Goal: Task Accomplishment & Management: Complete application form

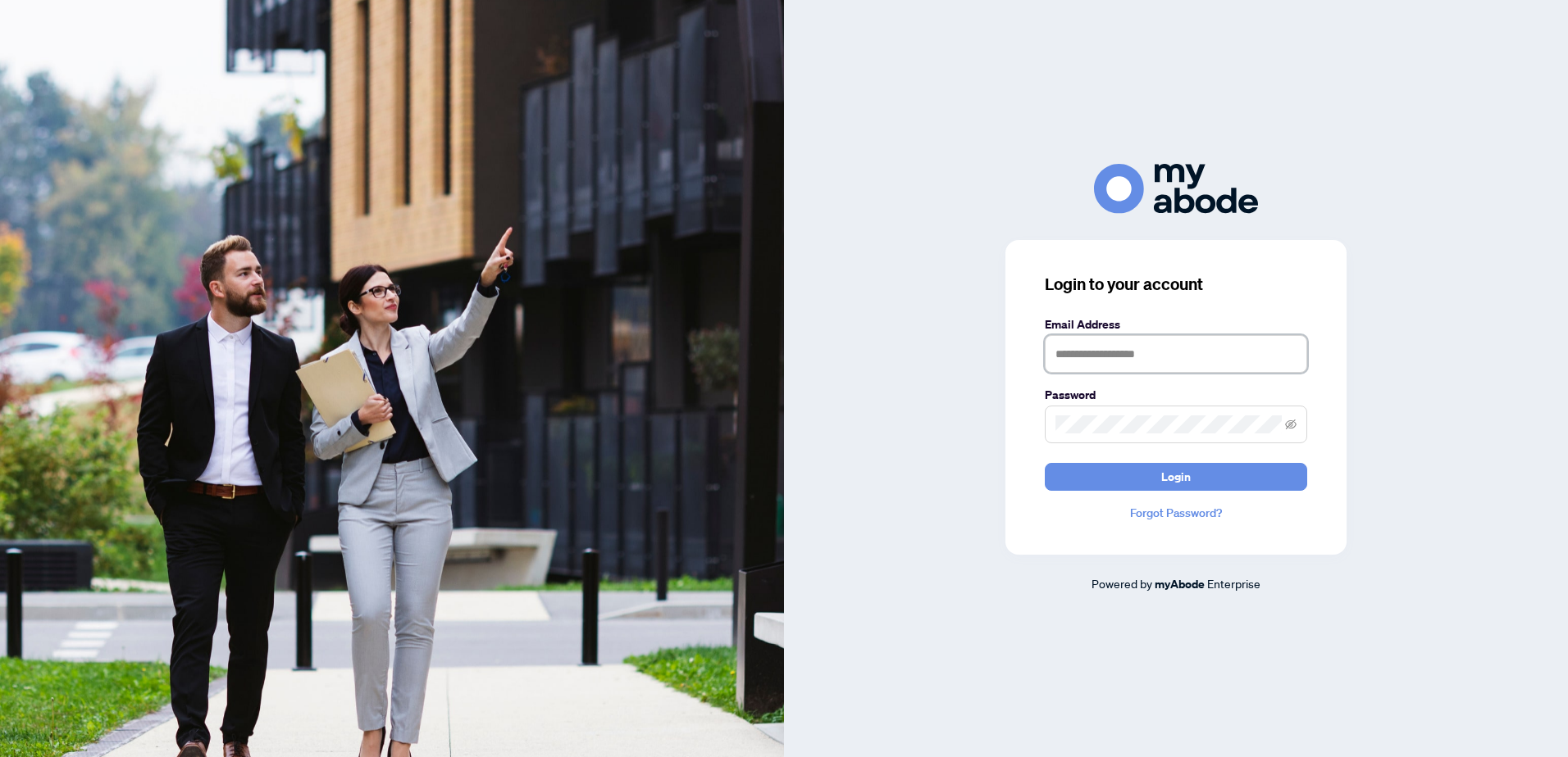
click at [1084, 354] on input "text" at bounding box center [1176, 354] width 263 height 38
type input "**********"
click at [1103, 482] on button "Login" at bounding box center [1176, 477] width 263 height 27
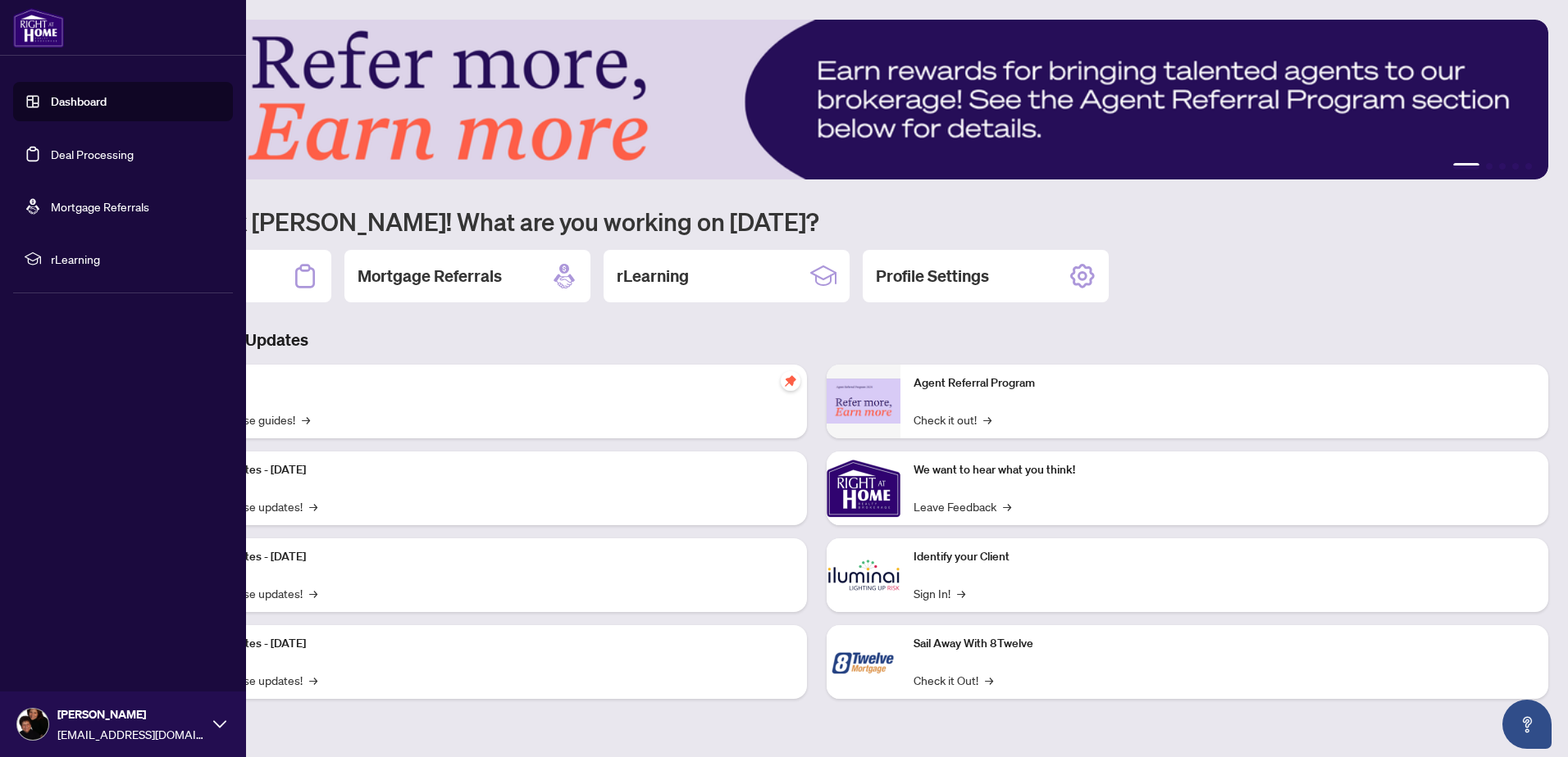
click at [84, 157] on link "Deal Processing" at bounding box center [92, 154] width 82 height 15
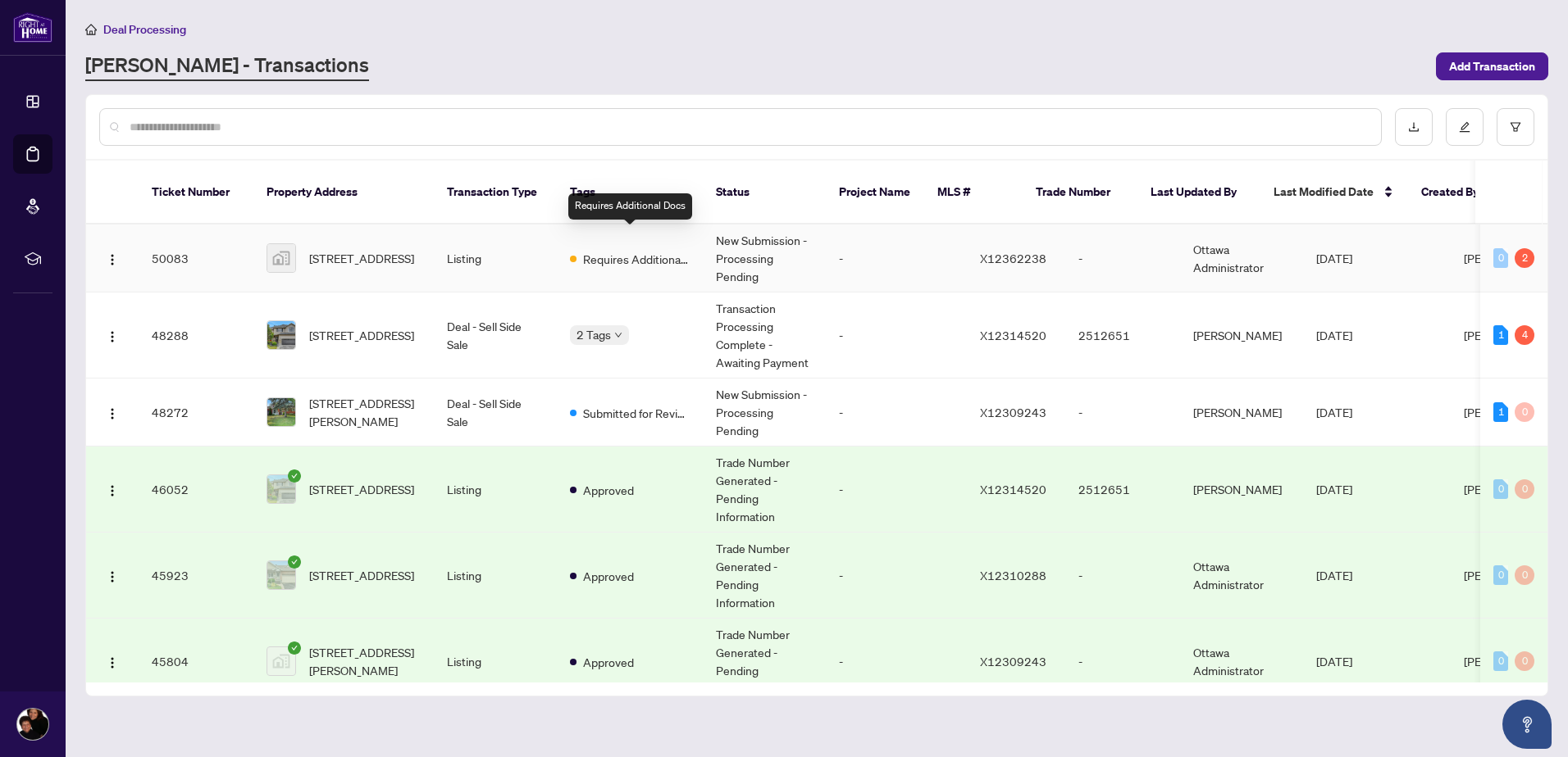
click at [590, 250] on span "Requires Additional Docs" at bounding box center [636, 259] width 106 height 18
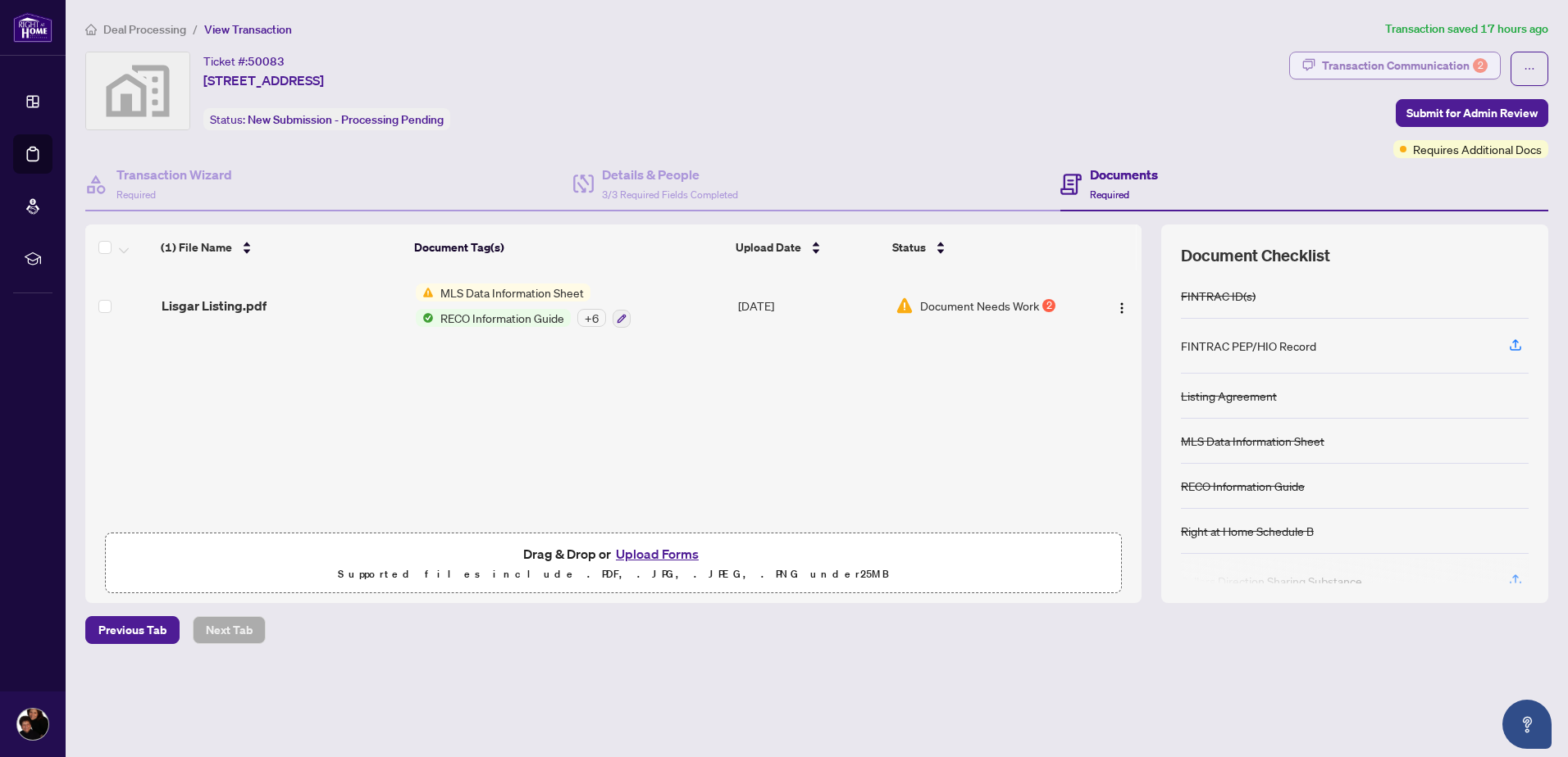
click at [1465, 63] on div "Transaction Communication 2" at bounding box center [1404, 65] width 166 height 27
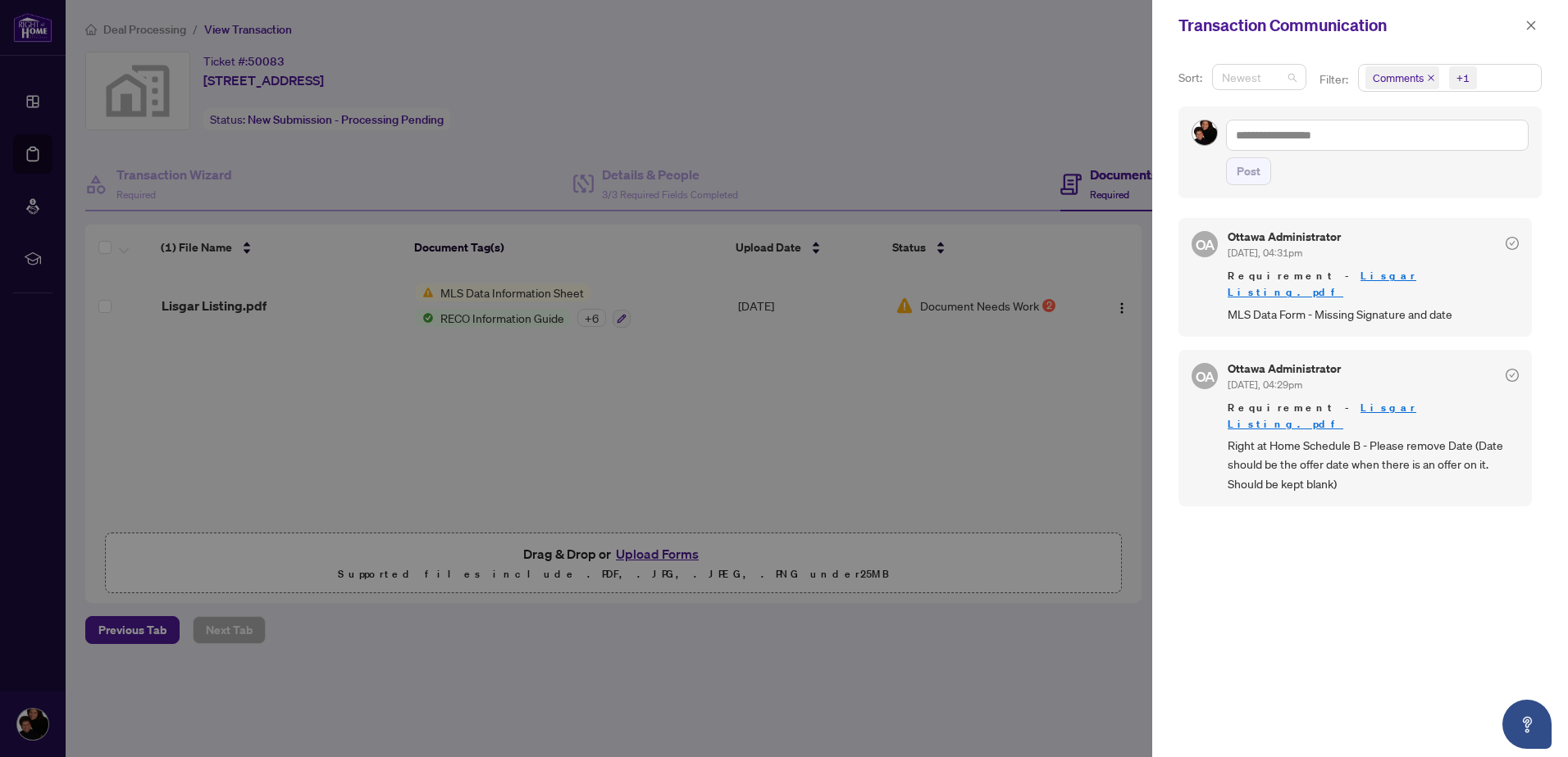
click at [1288, 81] on span "Newest" at bounding box center [1259, 77] width 75 height 25
click at [1419, 81] on span "Comments" at bounding box center [1398, 78] width 51 height 16
click at [1431, 171] on span "Requirements" at bounding box center [1427, 169] width 73 height 15
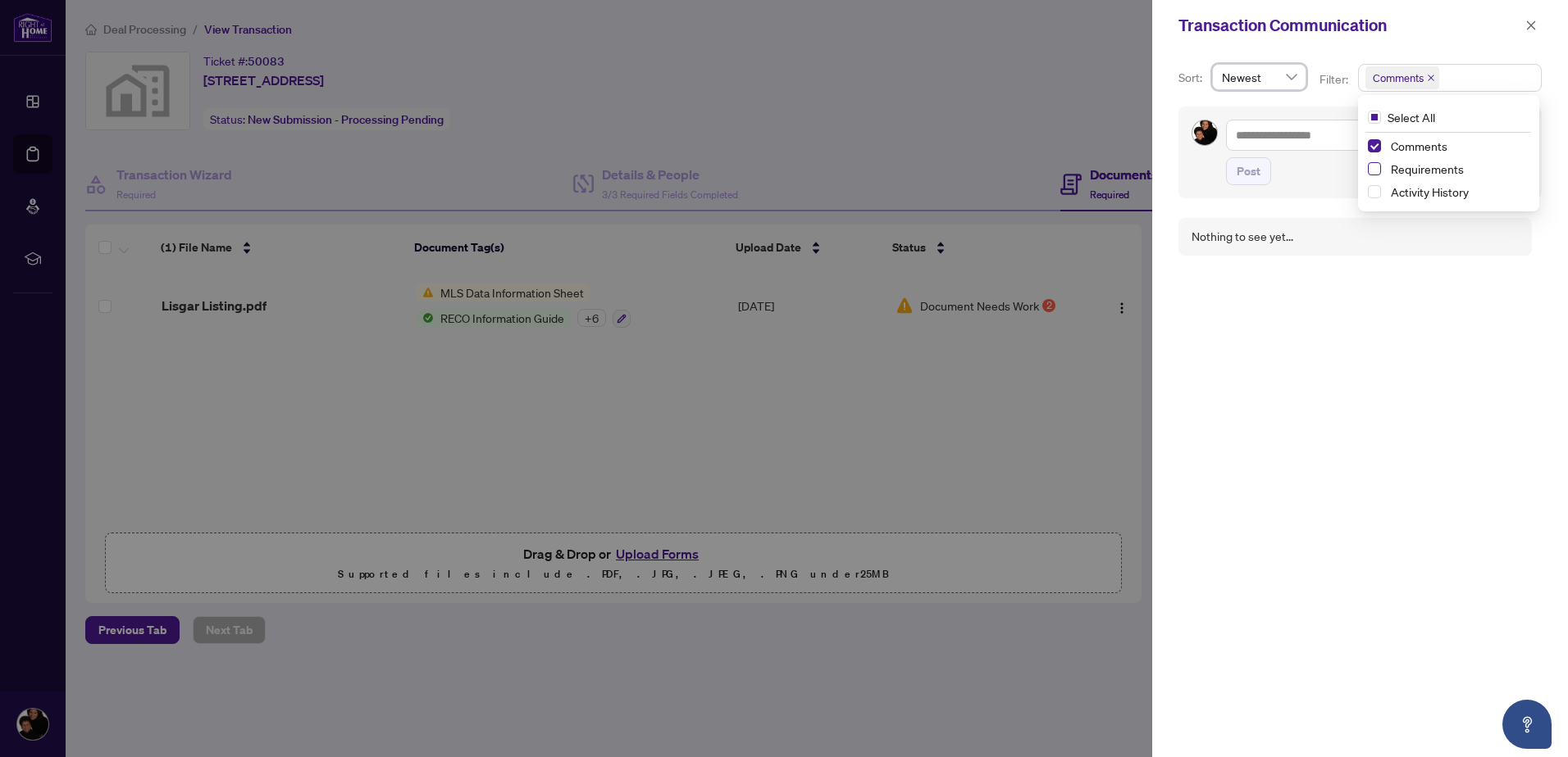
click at [1368, 168] on span "Select Requirements" at bounding box center [1375, 169] width 13 height 13
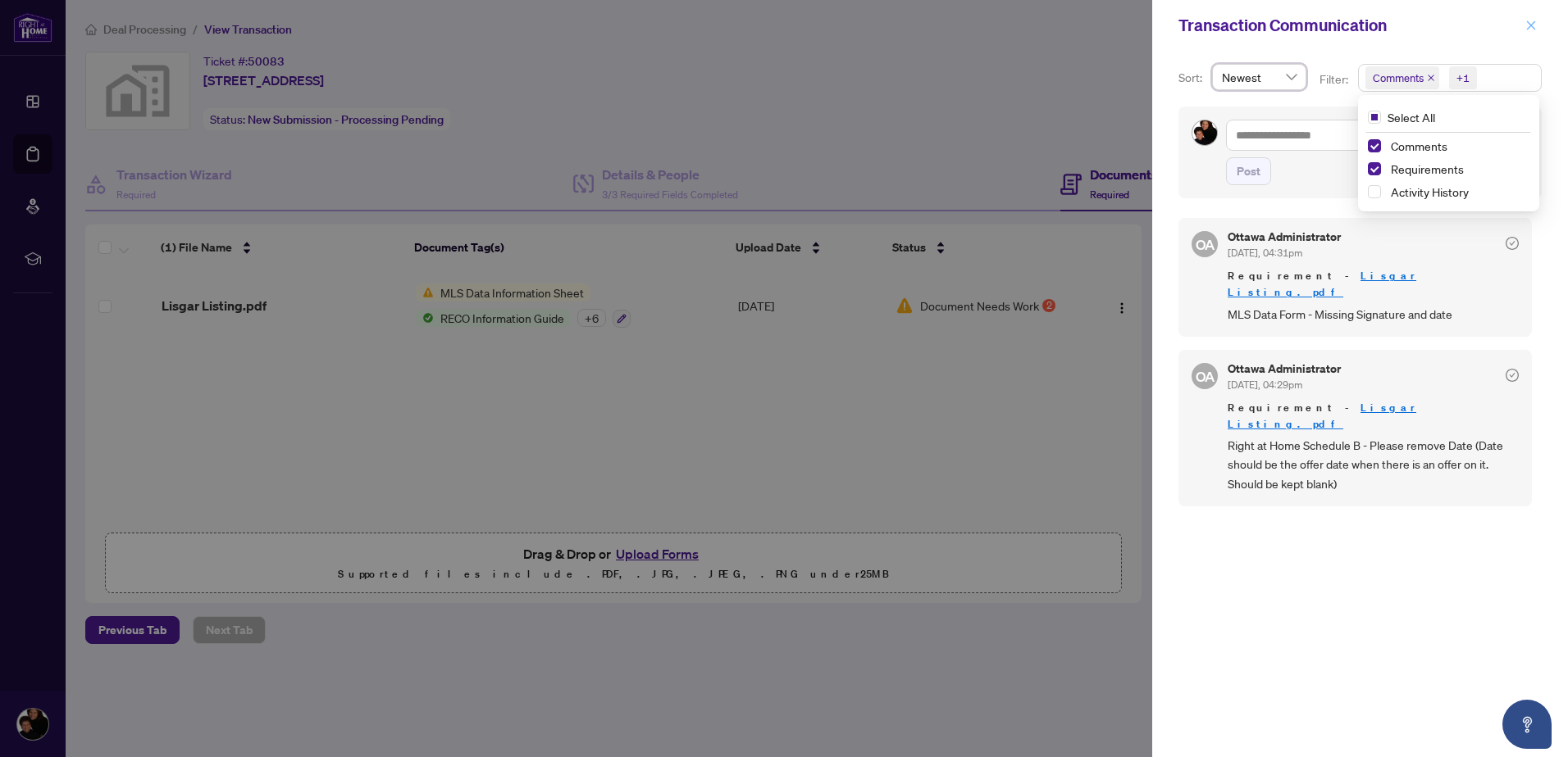
click at [1526, 20] on icon "close" at bounding box center [1531, 26] width 11 height 11
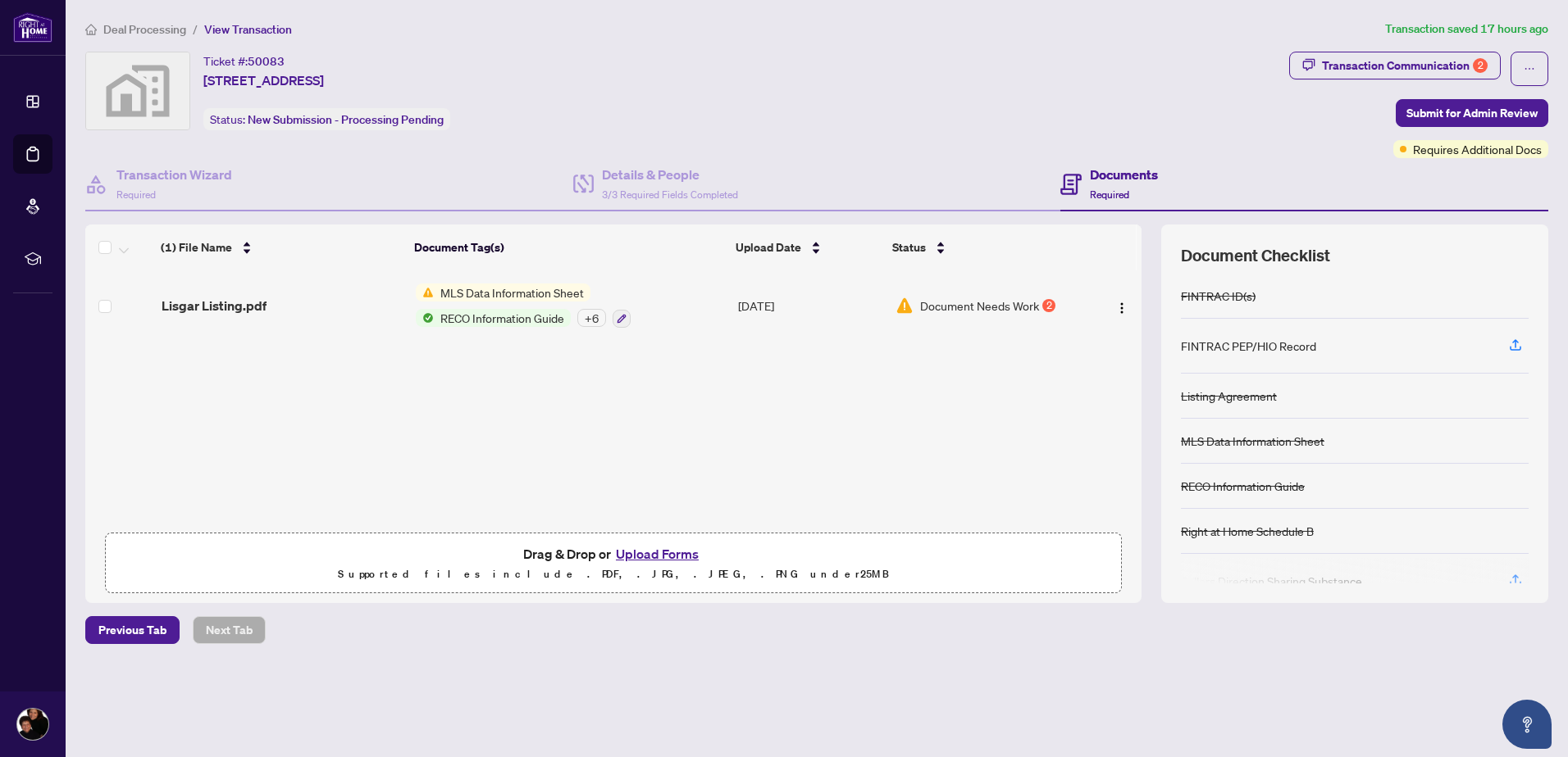
click at [661, 554] on button "Upload Forms" at bounding box center [657, 553] width 93 height 21
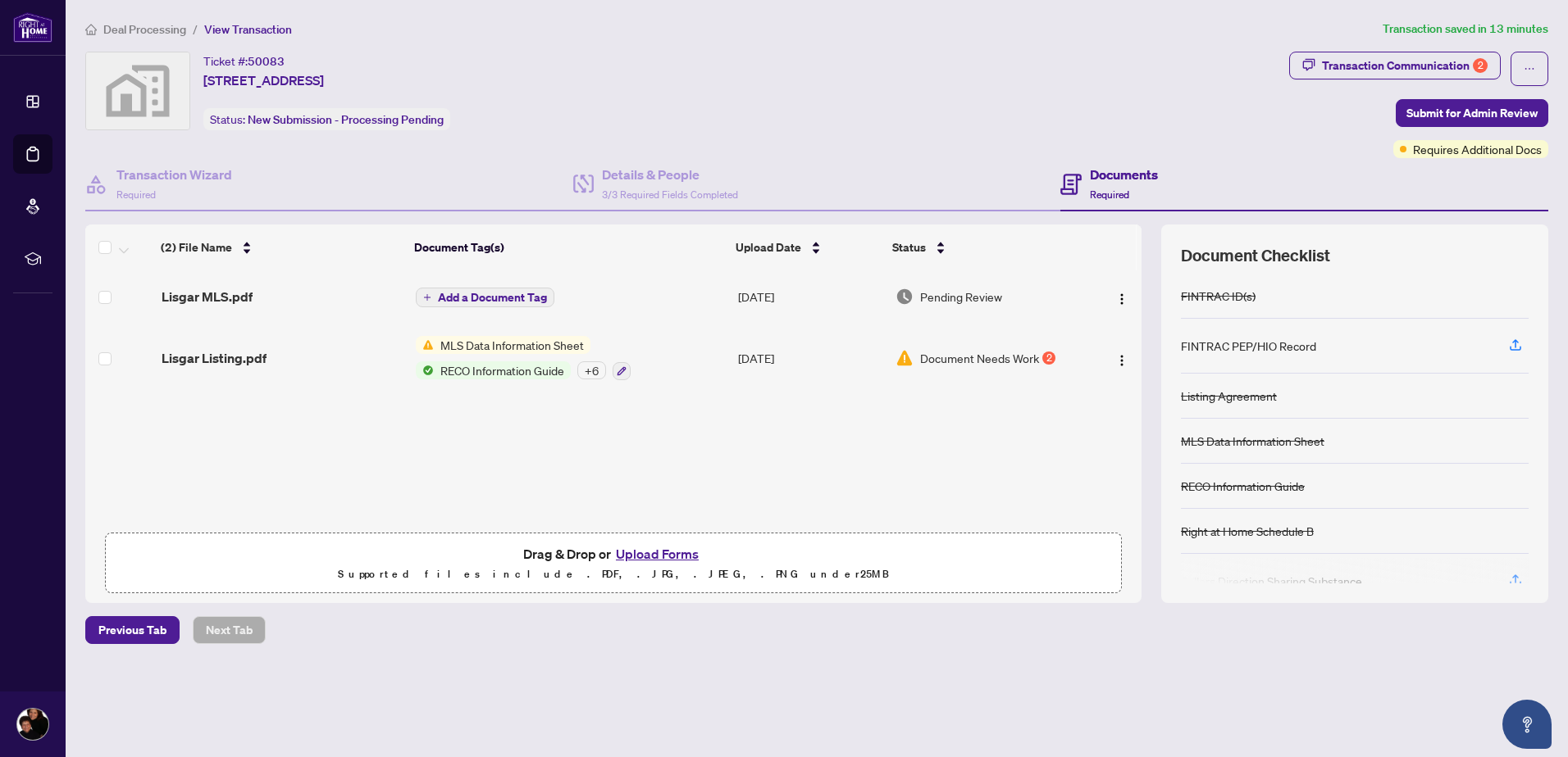
click at [661, 552] on button "Upload Forms" at bounding box center [657, 553] width 93 height 21
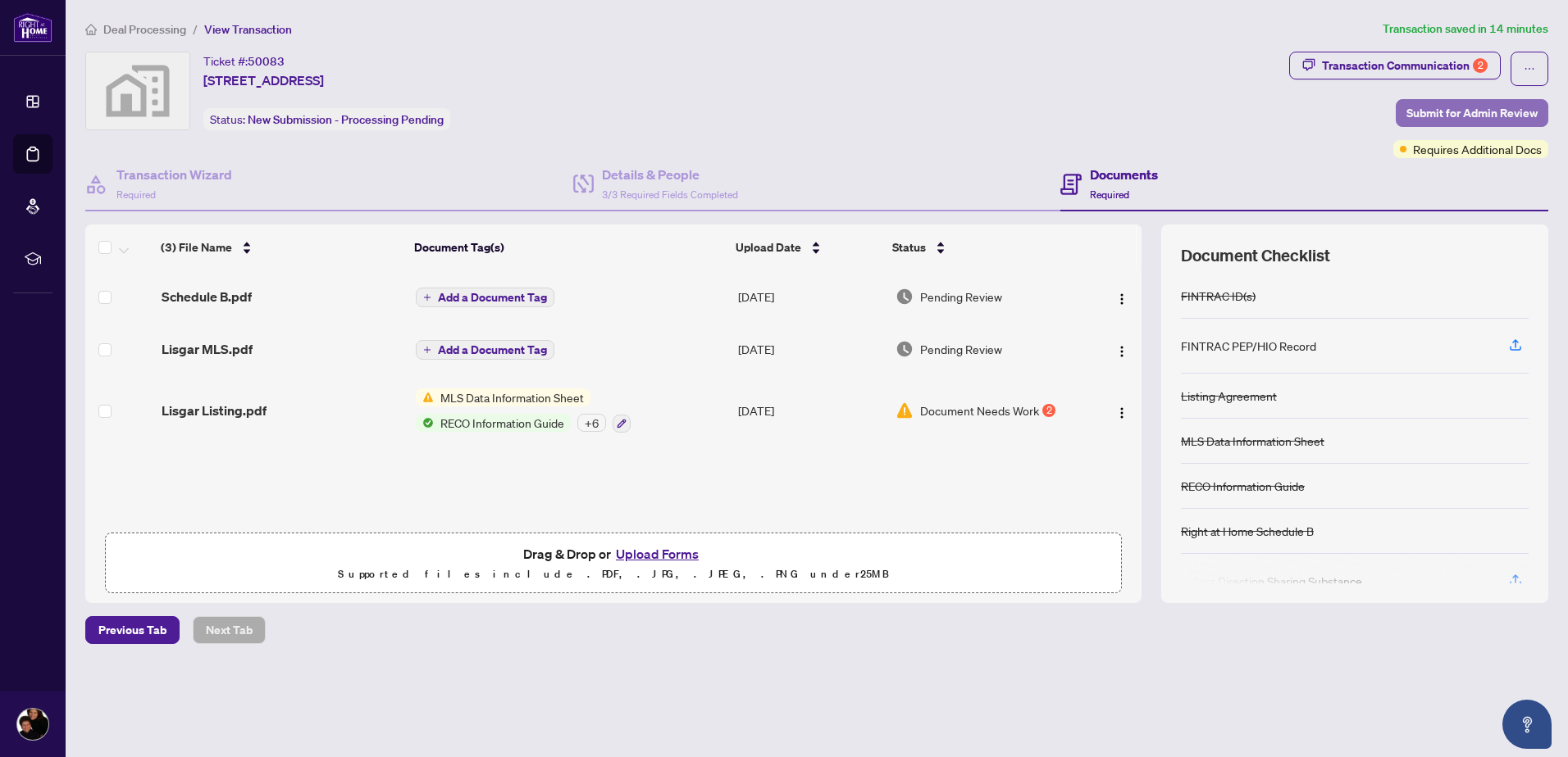
click at [1450, 108] on span "Submit for Admin Review" at bounding box center [1471, 114] width 131 height 27
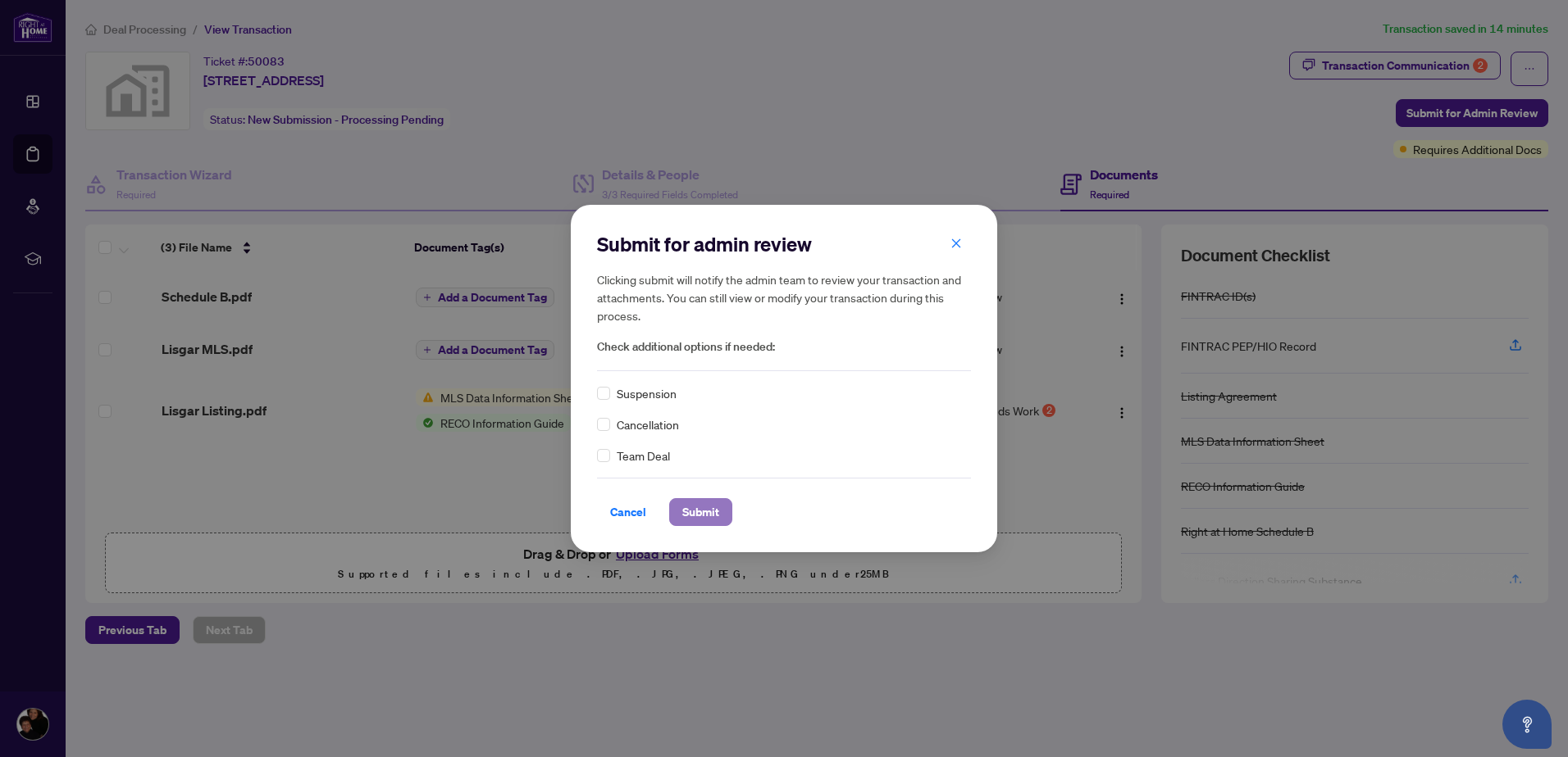
click at [704, 510] on span "Submit" at bounding box center [701, 513] width 37 height 27
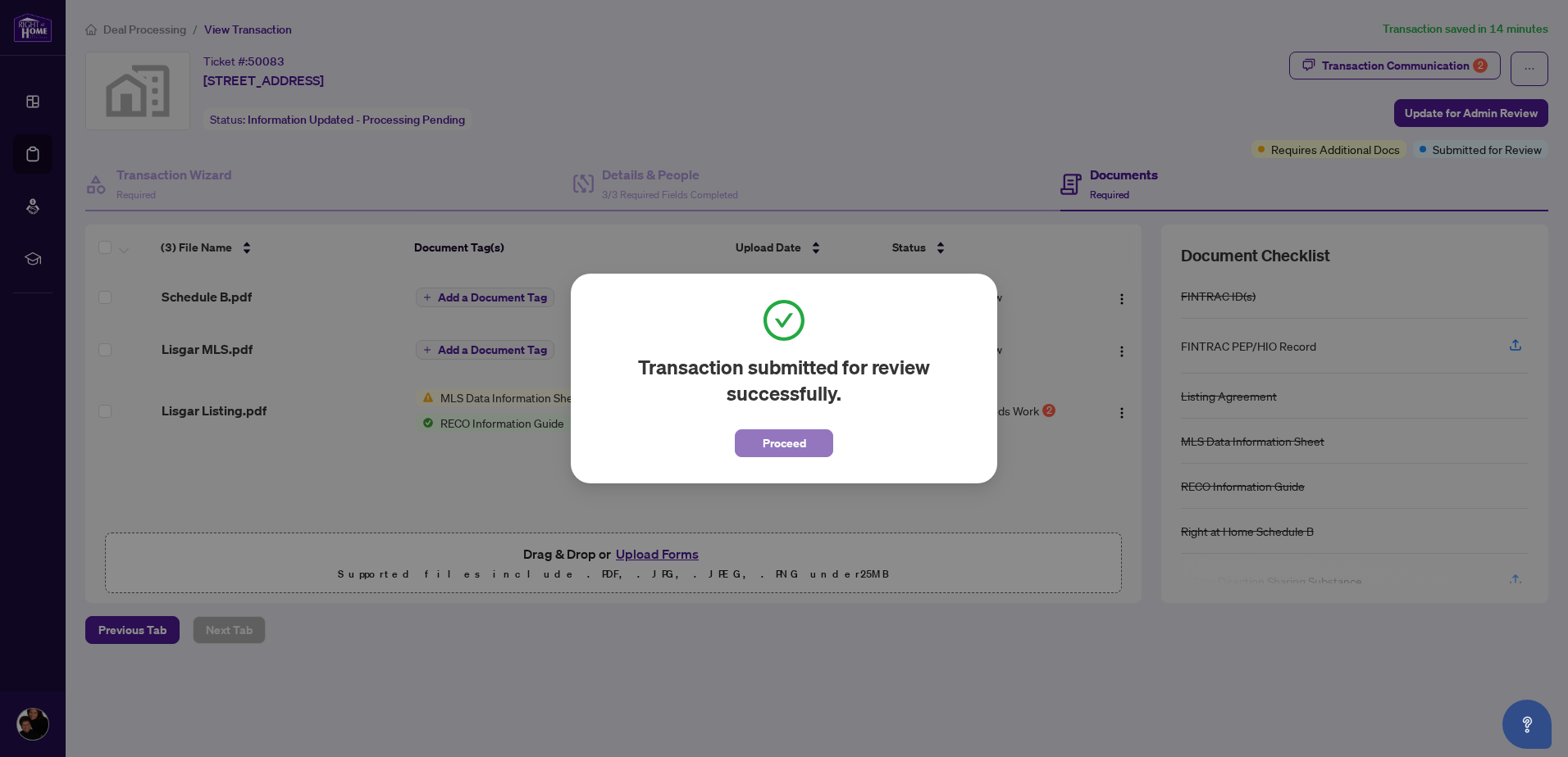
click at [783, 442] on span "Proceed" at bounding box center [784, 443] width 44 height 27
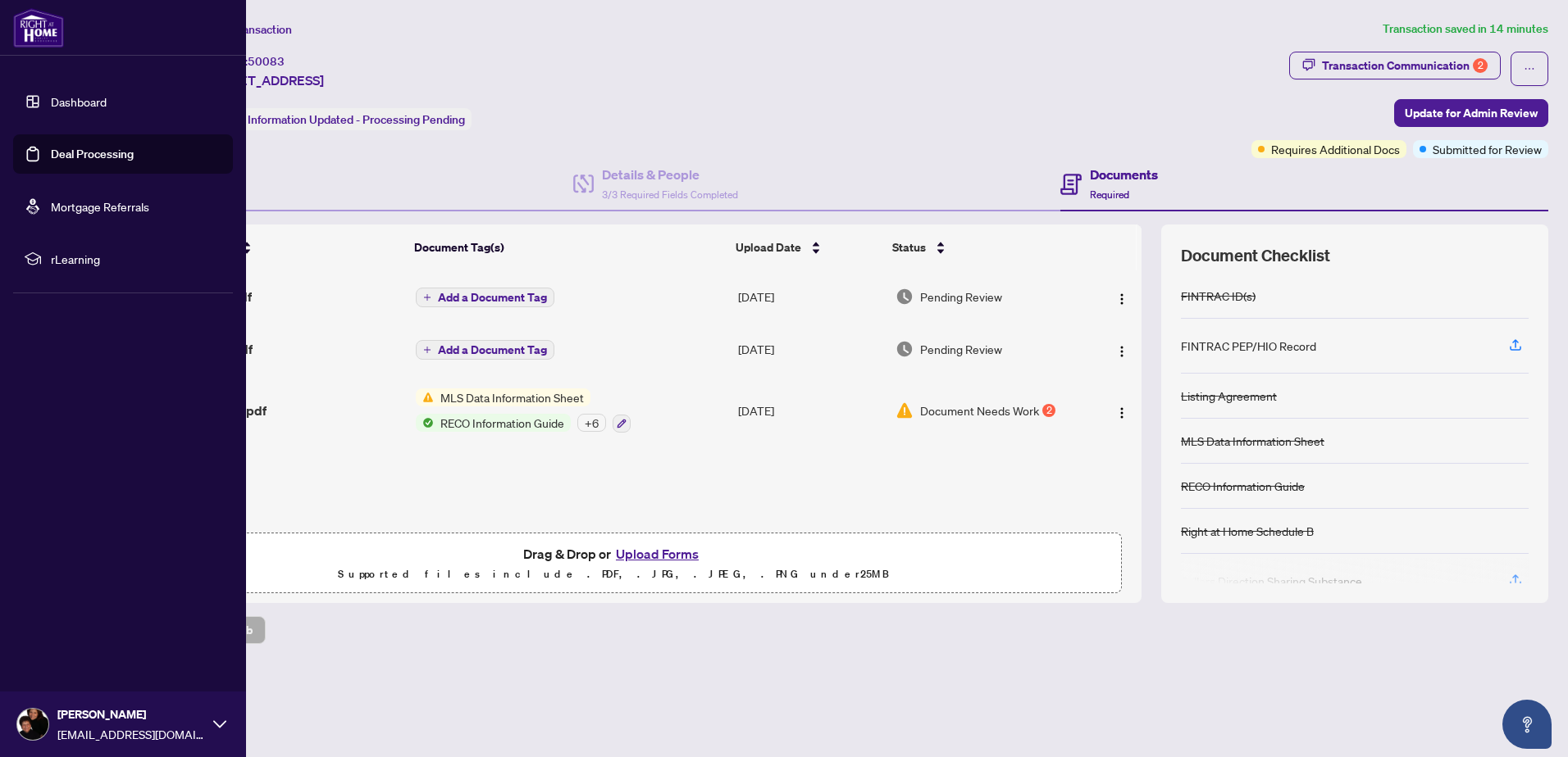
click at [85, 155] on link "Deal Processing" at bounding box center [92, 154] width 82 height 15
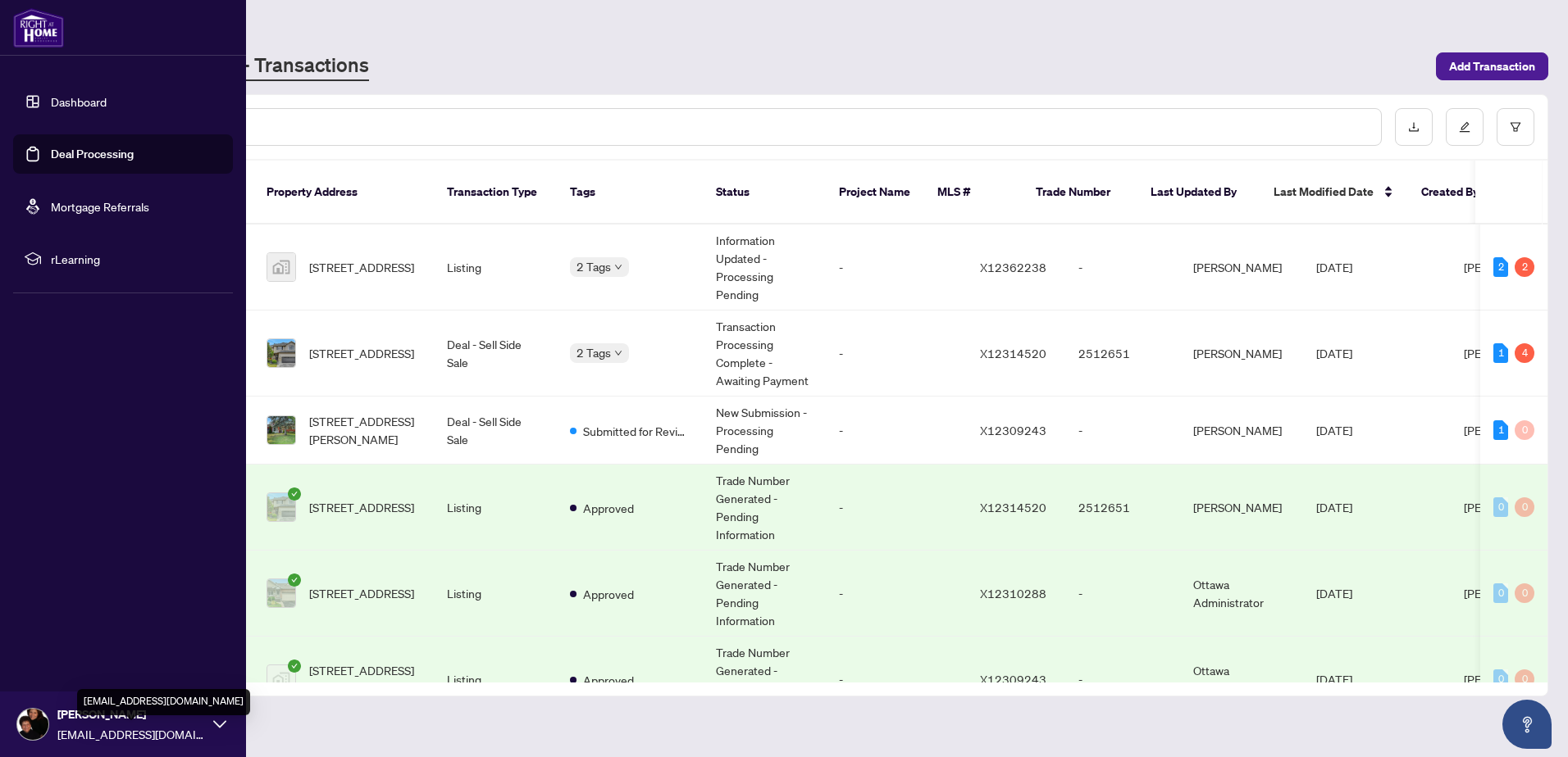
click at [182, 714] on div "pinder@sympatico.ca" at bounding box center [163, 702] width 173 height 27
click at [76, 625] on span "Logout" at bounding box center [65, 627] width 37 height 27
